Goal: Task Accomplishment & Management: Complete application form

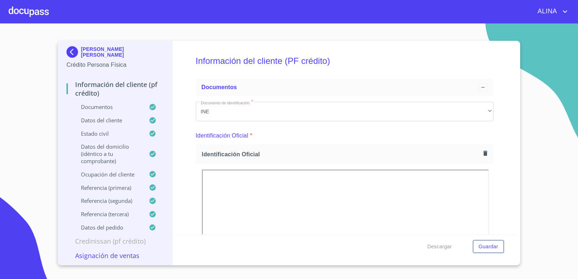
scroll to position [2455, 0]
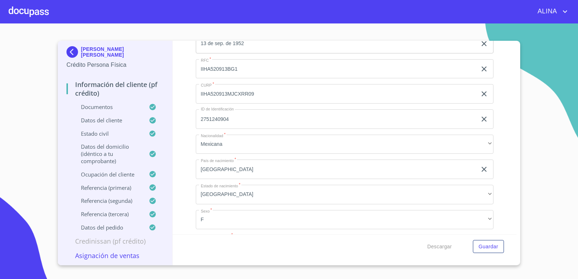
click at [31, 12] on div at bounding box center [29, 11] width 40 height 23
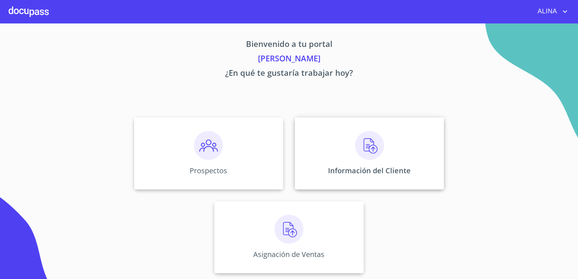
click at [318, 141] on div "Información del Cliente" at bounding box center [369, 153] width 149 height 72
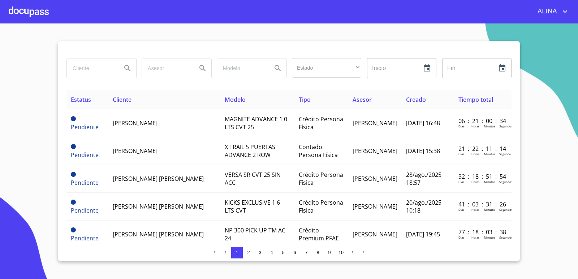
click at [90, 69] on input "search" at bounding box center [91, 67] width 49 height 19
type input "MANGUERAS METALICAS"
click at [126, 68] on icon "Search" at bounding box center [127, 68] width 9 height 9
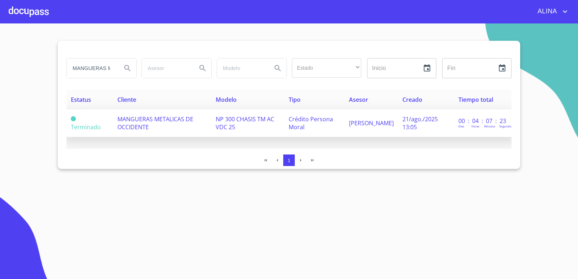
click at [127, 121] on span "MANGUERAS METALICAS DE OCCIDENTE" at bounding box center [155, 123] width 76 height 16
